Goal: Information Seeking & Learning: Learn about a topic

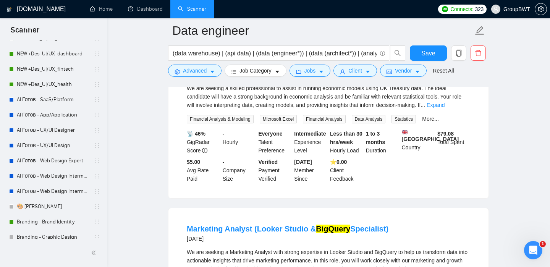
scroll to position [2462, 0]
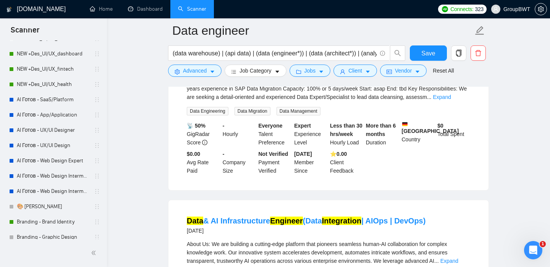
scroll to position [2805, 0]
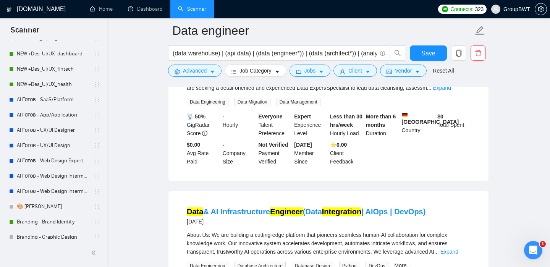
click at [267, 52] on mark "Migration" at bounding box center [275, 48] width 34 height 8
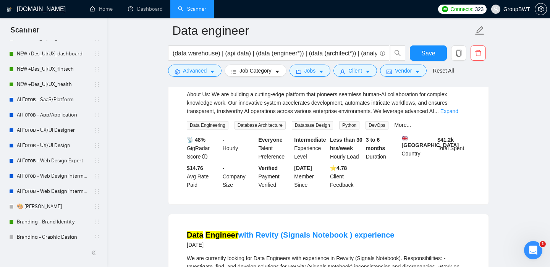
scroll to position [2968, 0]
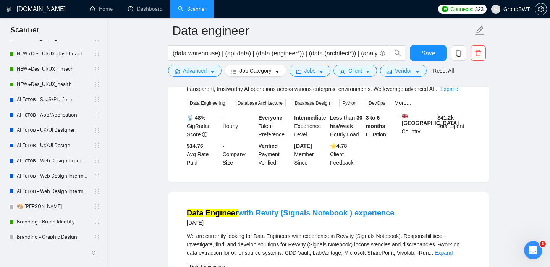
click at [415, 53] on link "Data & AI Infrastructure Engineer (Data Integration | AIOps | DevOps)" at bounding box center [306, 49] width 239 height 8
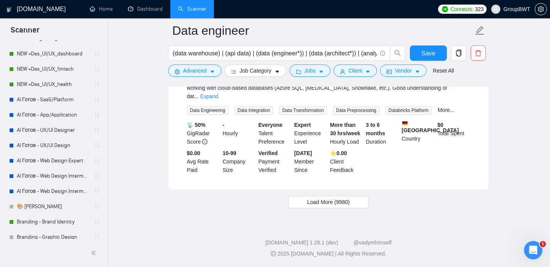
scroll to position [3296, 0]
click at [230, 52] on mark "Engineer" at bounding box center [221, 48] width 33 height 8
click at [323, 206] on span "Load More (9980)" at bounding box center [328, 202] width 42 height 8
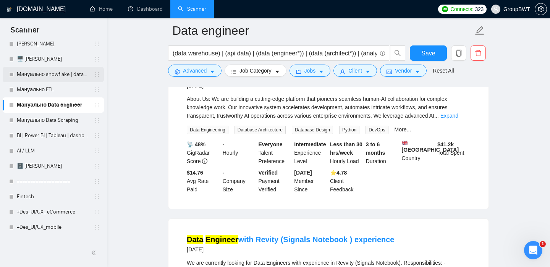
scroll to position [273, 0]
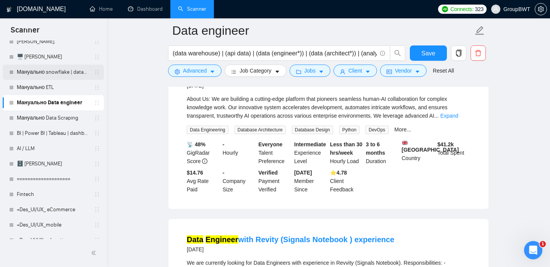
click at [79, 71] on link "Мануально snowflake | databricks" at bounding box center [53, 72] width 73 height 15
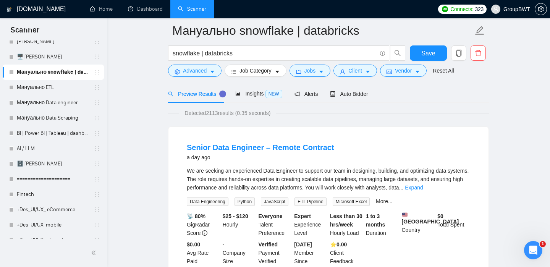
scroll to position [89, 0]
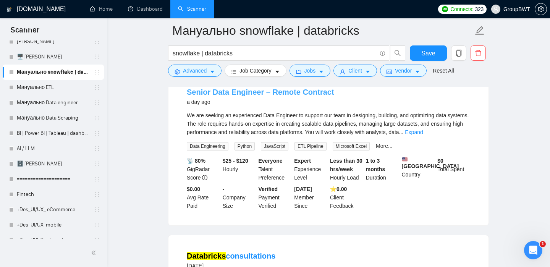
click at [312, 92] on link "Senior Data Engineer – Remote Contract" at bounding box center [260, 92] width 147 height 8
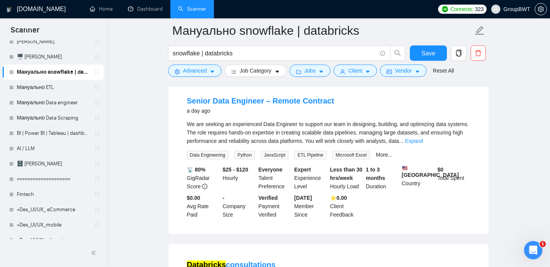
scroll to position [80, 0]
